Goal: Information Seeking & Learning: Learn about a topic

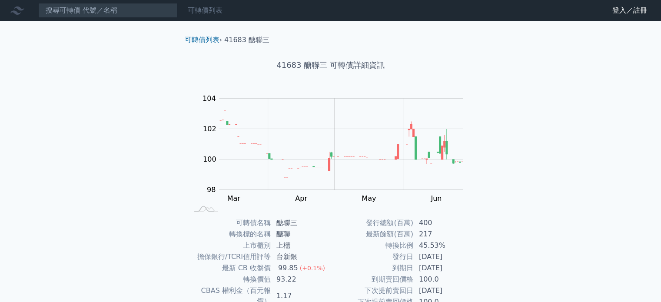
click at [202, 11] on link "可轉債列表" at bounding box center [205, 10] width 35 height 8
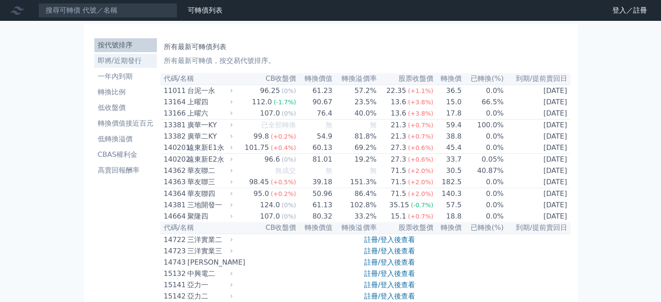
click at [116, 62] on li "即將/近期發行" at bounding box center [125, 61] width 63 height 10
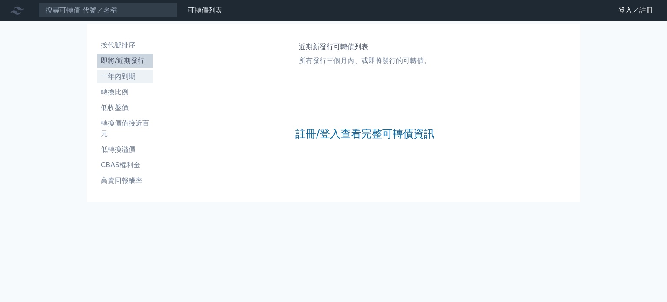
click at [118, 74] on li "一年內到期" at bounding box center [125, 76] width 56 height 10
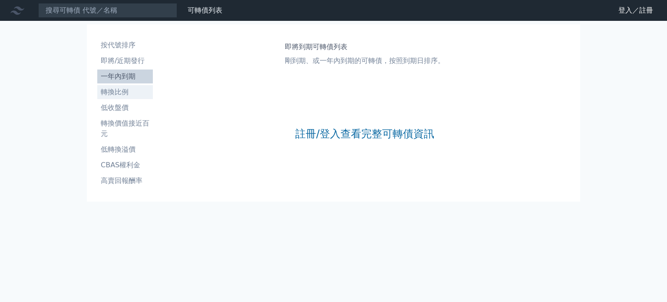
click at [115, 93] on li "轉換比例" at bounding box center [125, 92] width 56 height 10
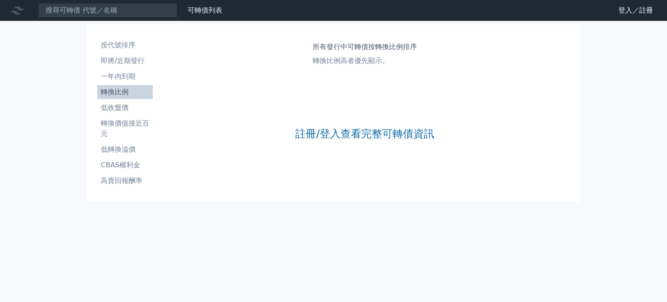
click at [113, 107] on li "低收盤價" at bounding box center [125, 108] width 56 height 10
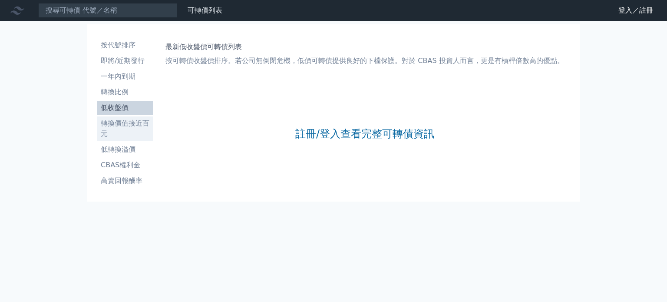
click at [115, 131] on li "轉換價值接近百元" at bounding box center [125, 128] width 56 height 21
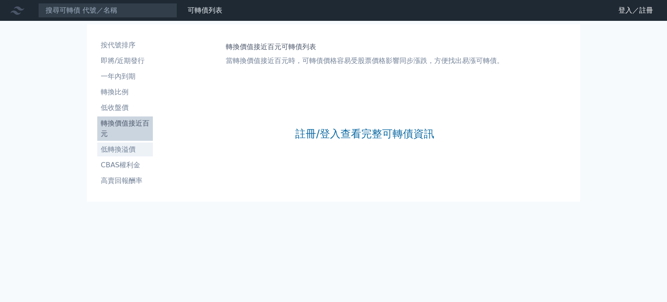
click at [113, 147] on li "低轉換溢價" at bounding box center [125, 149] width 56 height 10
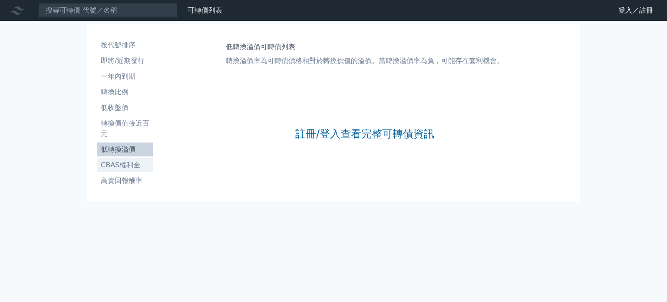
click at [108, 159] on link "CBAS權利金" at bounding box center [125, 165] width 56 height 14
